Goal: Task Accomplishment & Management: Manage account settings

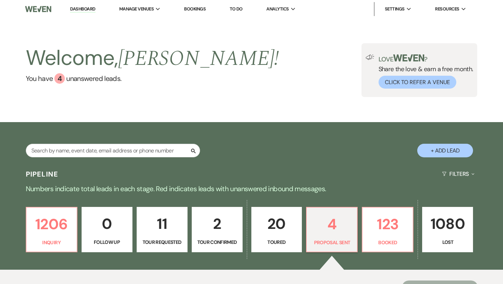
select select "6"
click at [327, 218] on p "4" at bounding box center [332, 223] width 42 height 23
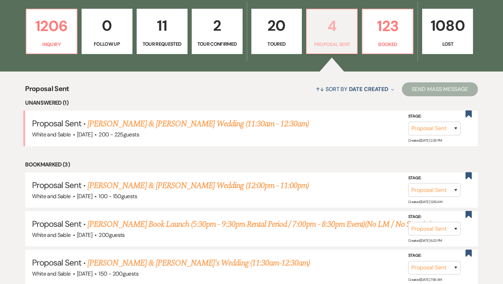
scroll to position [229, 0]
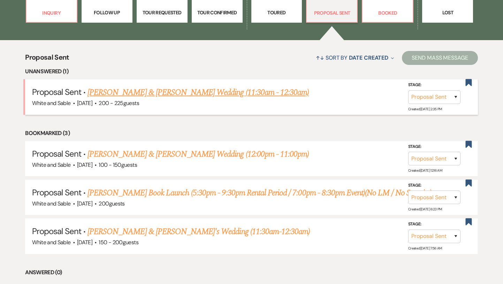
click at [154, 90] on link "[PERSON_NAME] & [PERSON_NAME] Wedding (11:30am - 12:30am)" at bounding box center [198, 92] width 221 height 13
select select "6"
select select "14"
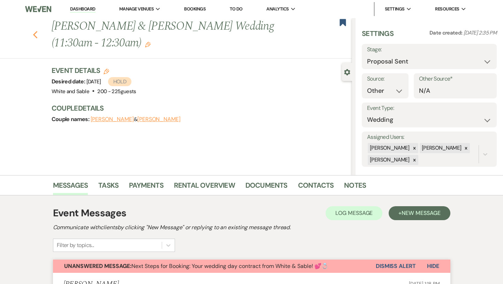
click at [36, 33] on use "button" at bounding box center [35, 35] width 5 height 8
select select "6"
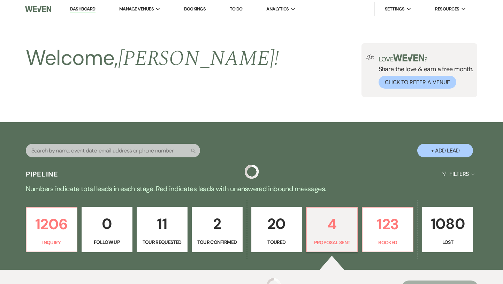
scroll to position [229, 0]
